Goal: Navigation & Orientation: Go to known website

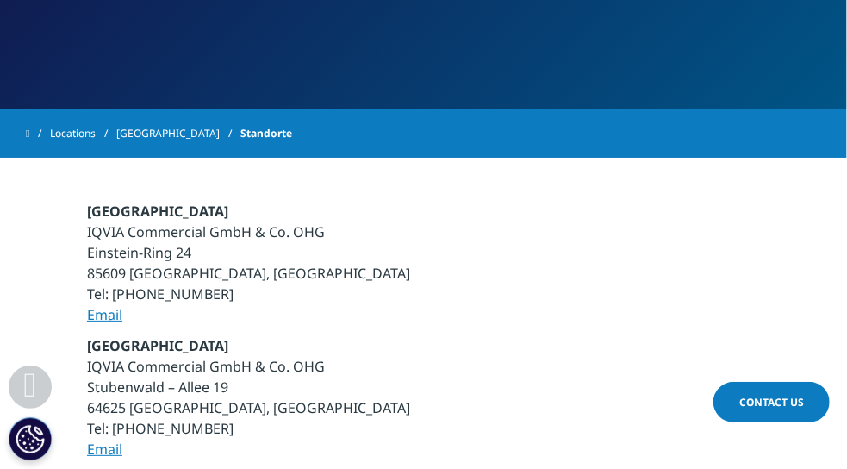
scroll to position [287, 0]
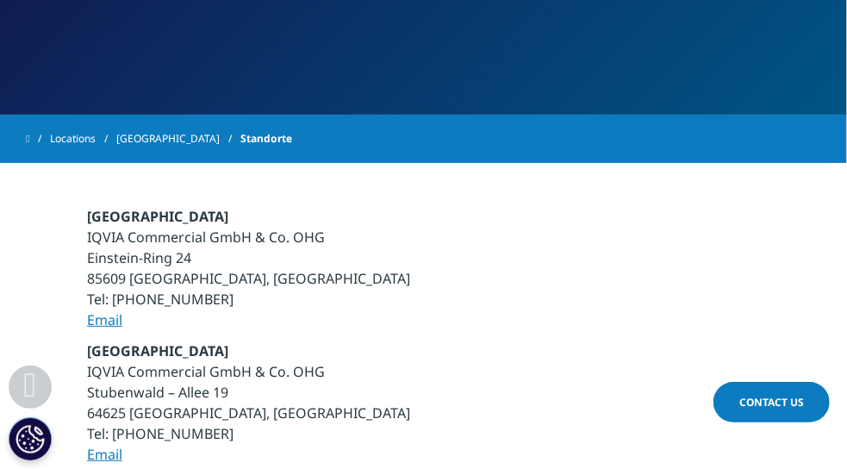
click at [29, 140] on span at bounding box center [27, 139] width 3 height 12
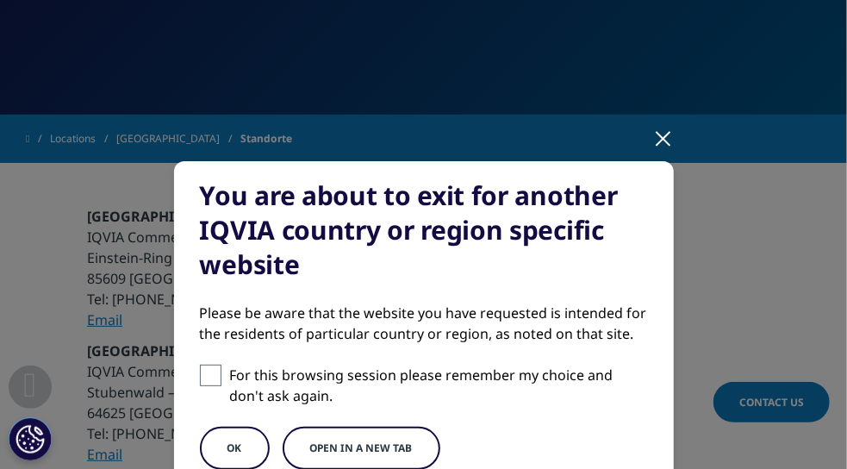
click at [242, 451] on button "OK" at bounding box center [235, 448] width 70 height 43
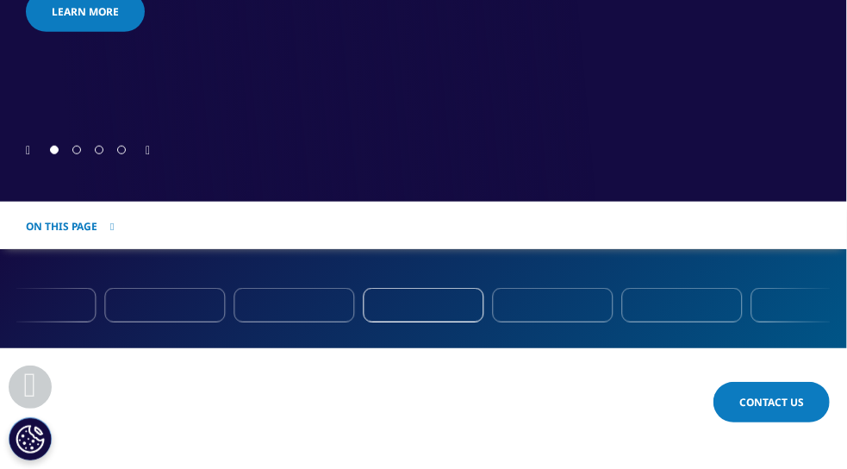
scroll to position [287, 0]
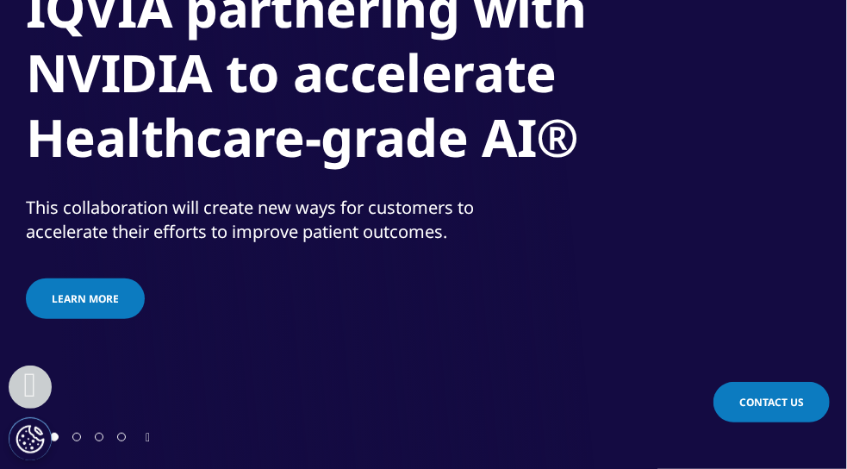
click at [150, 435] on icon "Next slide" at bounding box center [148, 438] width 4 height 12
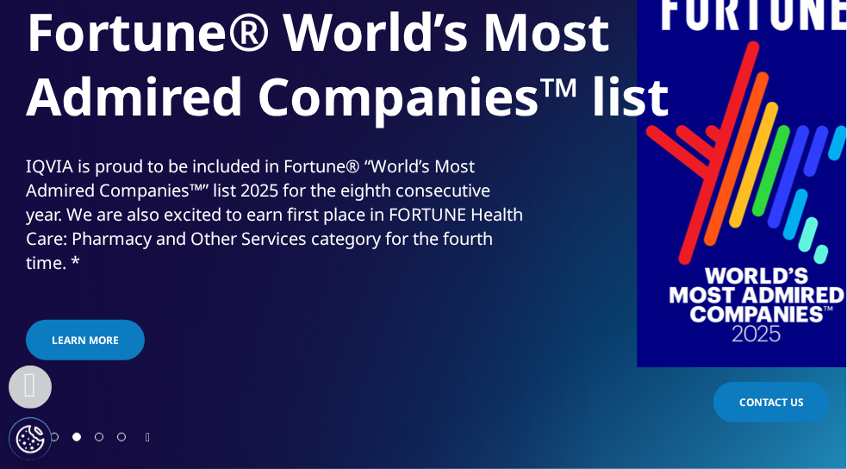
click at [150, 435] on icon "Next slide" at bounding box center [148, 438] width 4 height 12
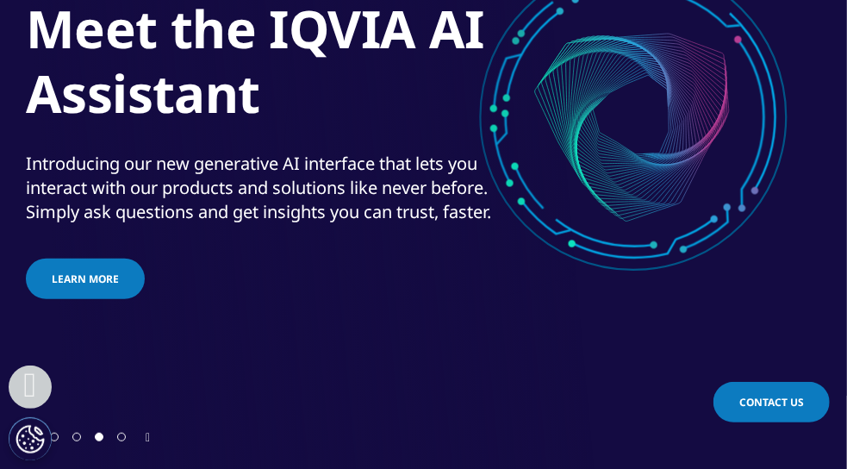
click at [150, 437] on icon "Next slide" at bounding box center [148, 438] width 4 height 12
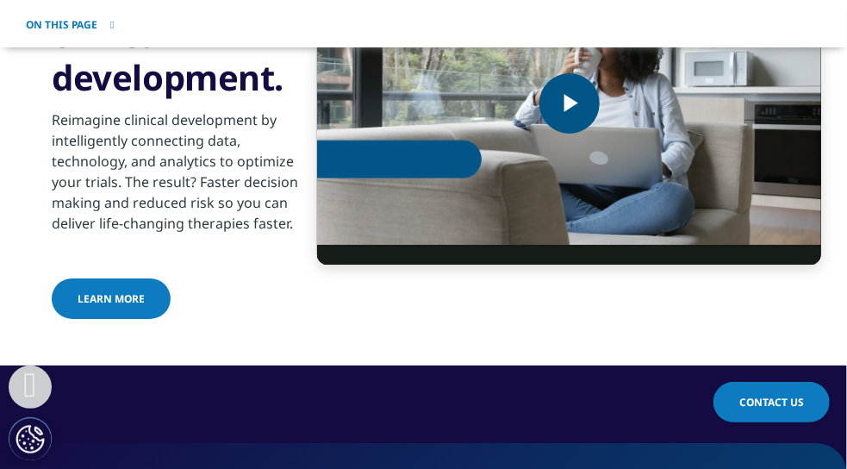
scroll to position [2442, 0]
